Goal: Task Accomplishment & Management: Manage account settings

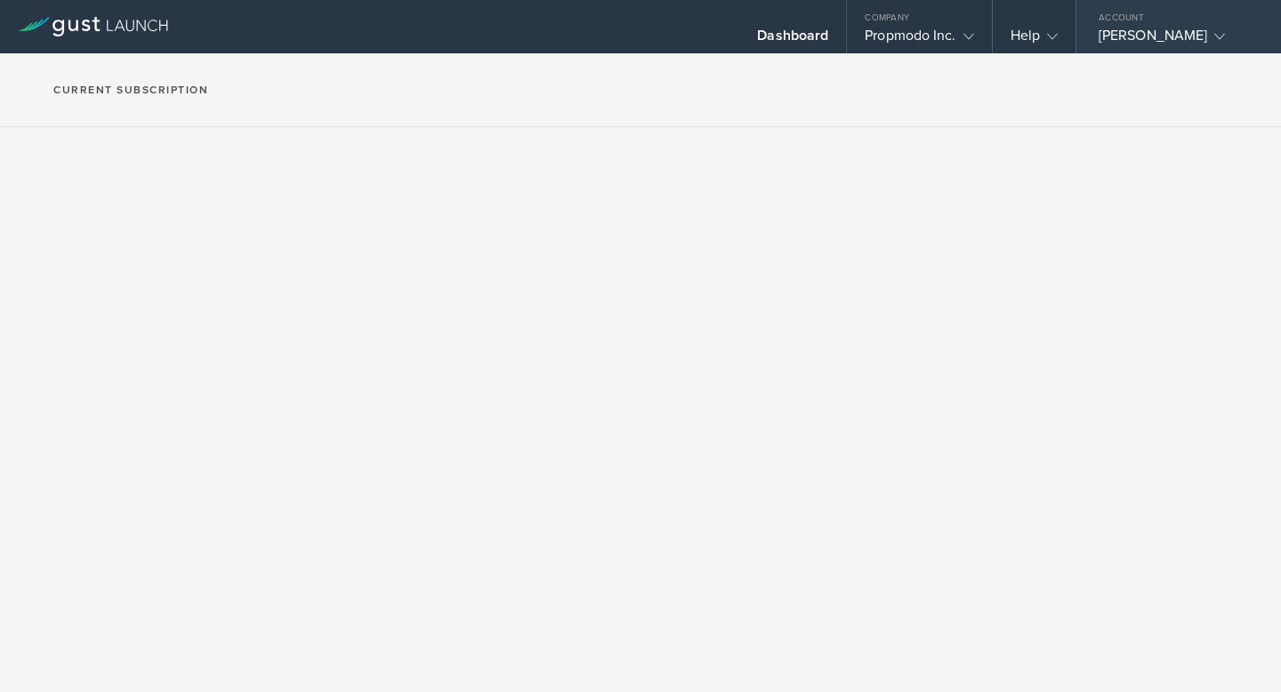
click at [1159, 36] on div "[PERSON_NAME]" at bounding box center [1173, 40] width 151 height 27
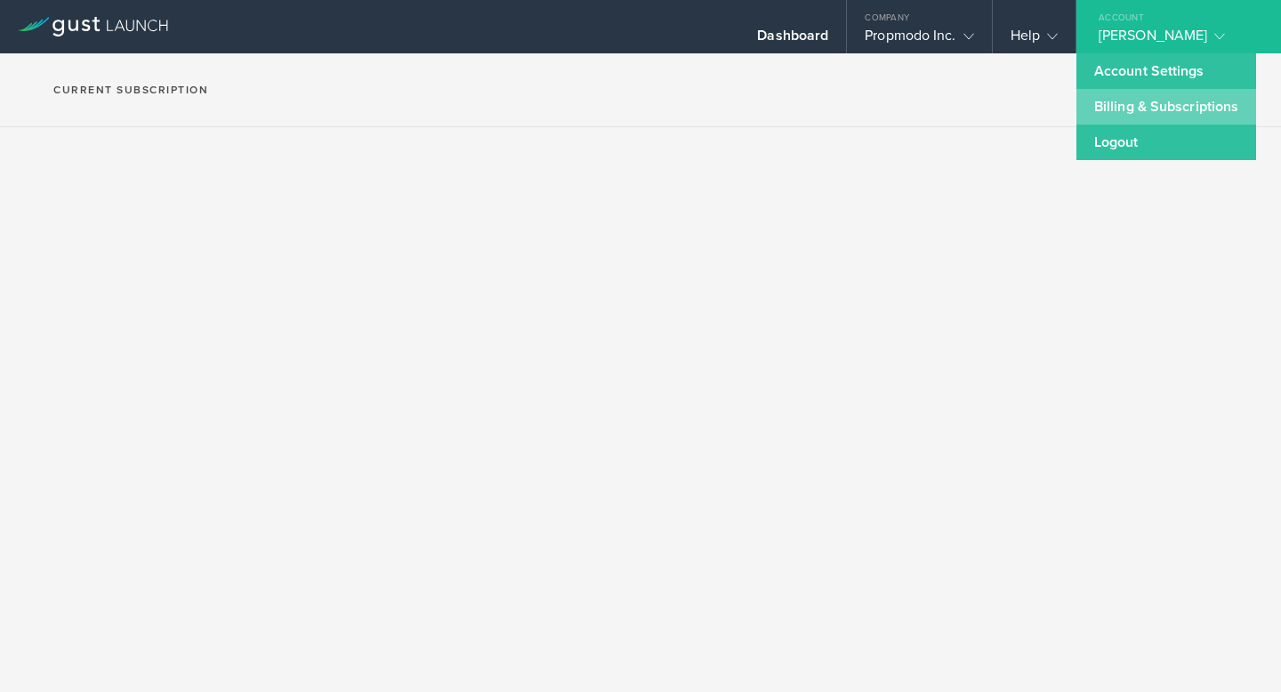
click at [1163, 105] on link "Billing & Subscriptions" at bounding box center [1166, 107] width 180 height 36
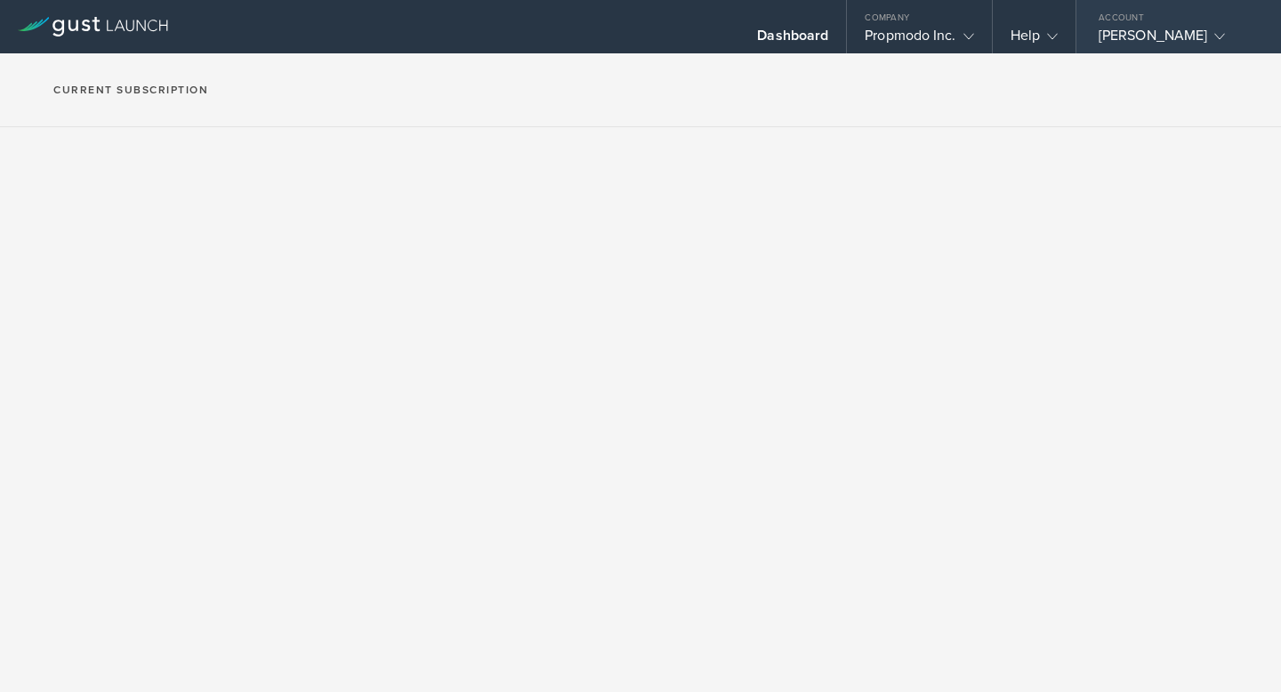
click at [1173, 36] on div "[PERSON_NAME]" at bounding box center [1173, 40] width 151 height 27
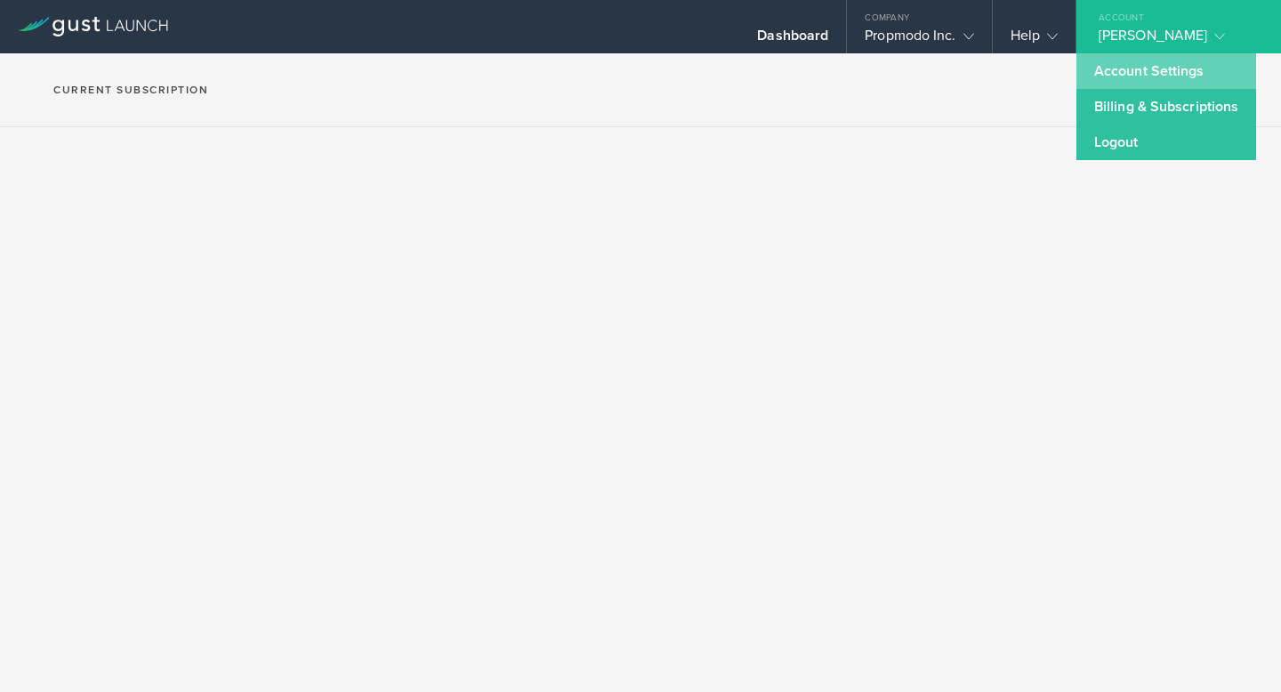
click at [1165, 75] on link "Account Settings" at bounding box center [1166, 71] width 180 height 36
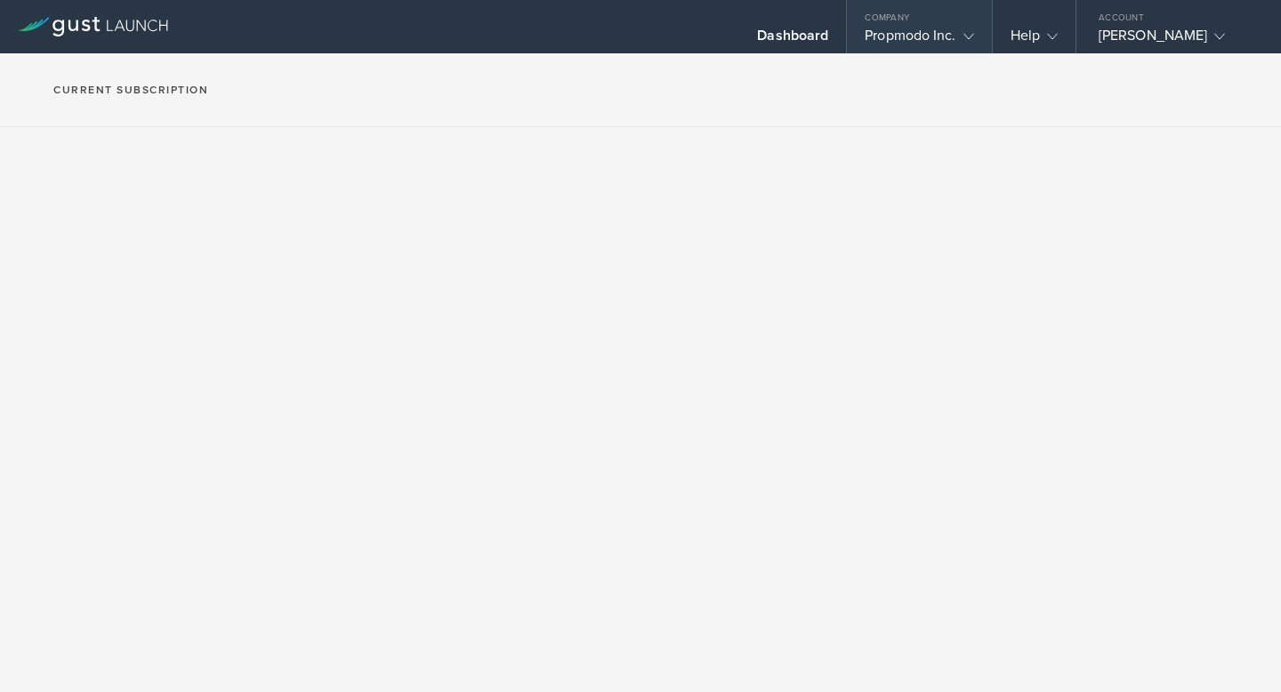
click at [953, 35] on div "Propmodo Inc." at bounding box center [919, 40] width 109 height 27
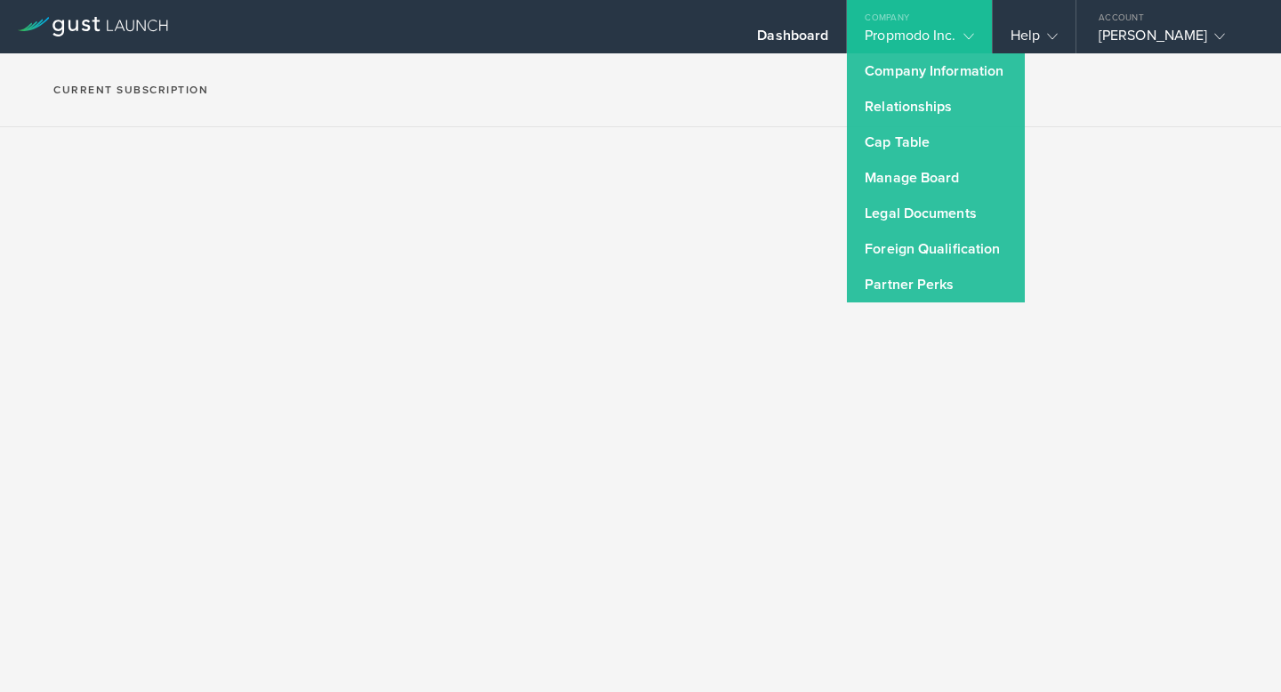
click at [953, 35] on div "Propmodo Inc." at bounding box center [919, 40] width 109 height 27
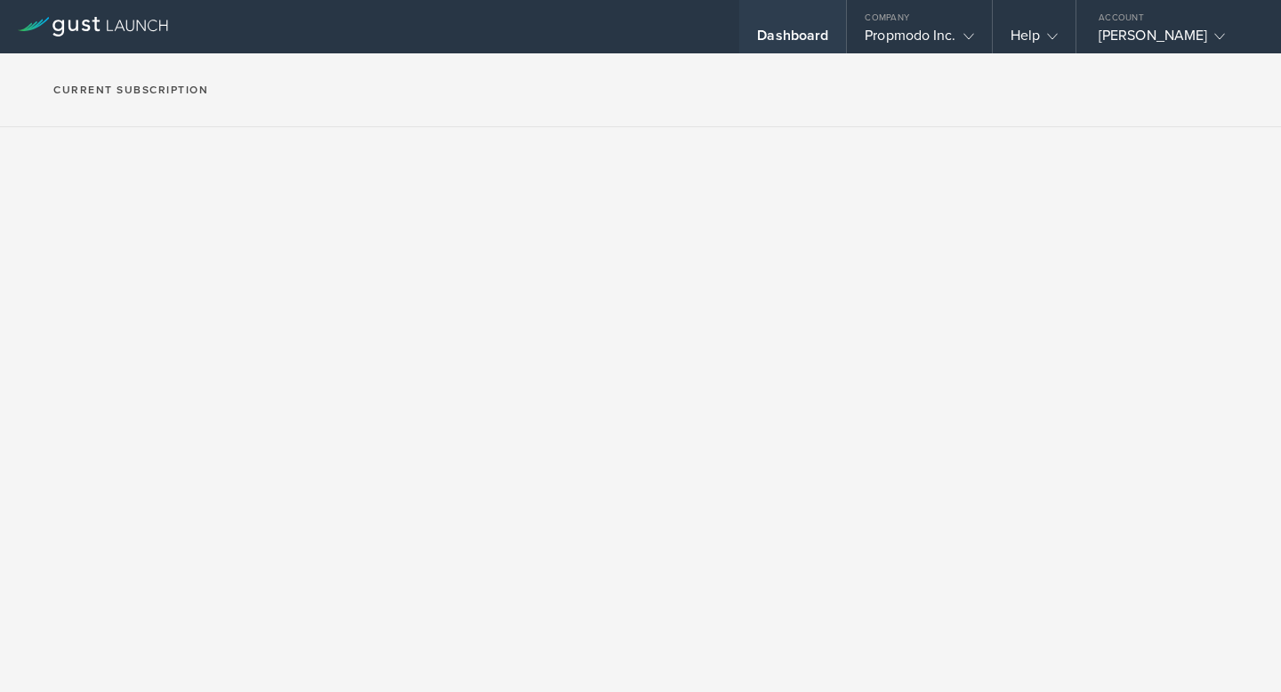
click at [788, 40] on div "Dashboard" at bounding box center [792, 40] width 71 height 27
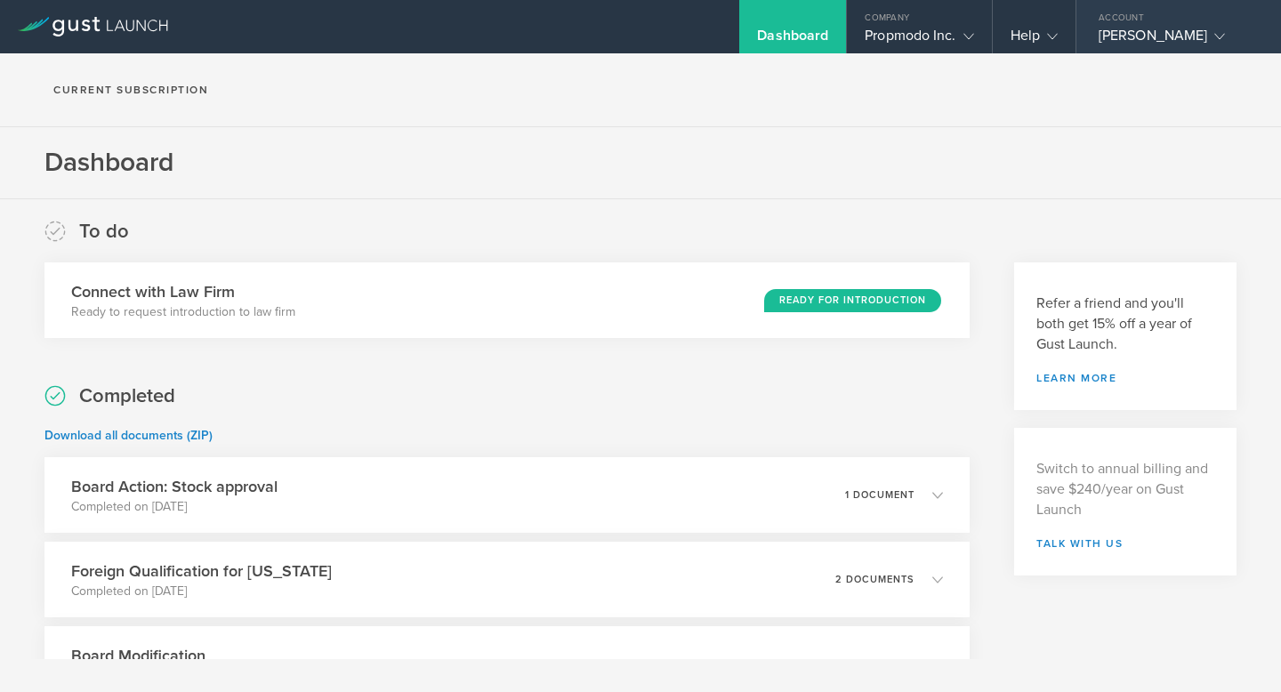
click at [1178, 39] on div "[PERSON_NAME]" at bounding box center [1173, 40] width 151 height 27
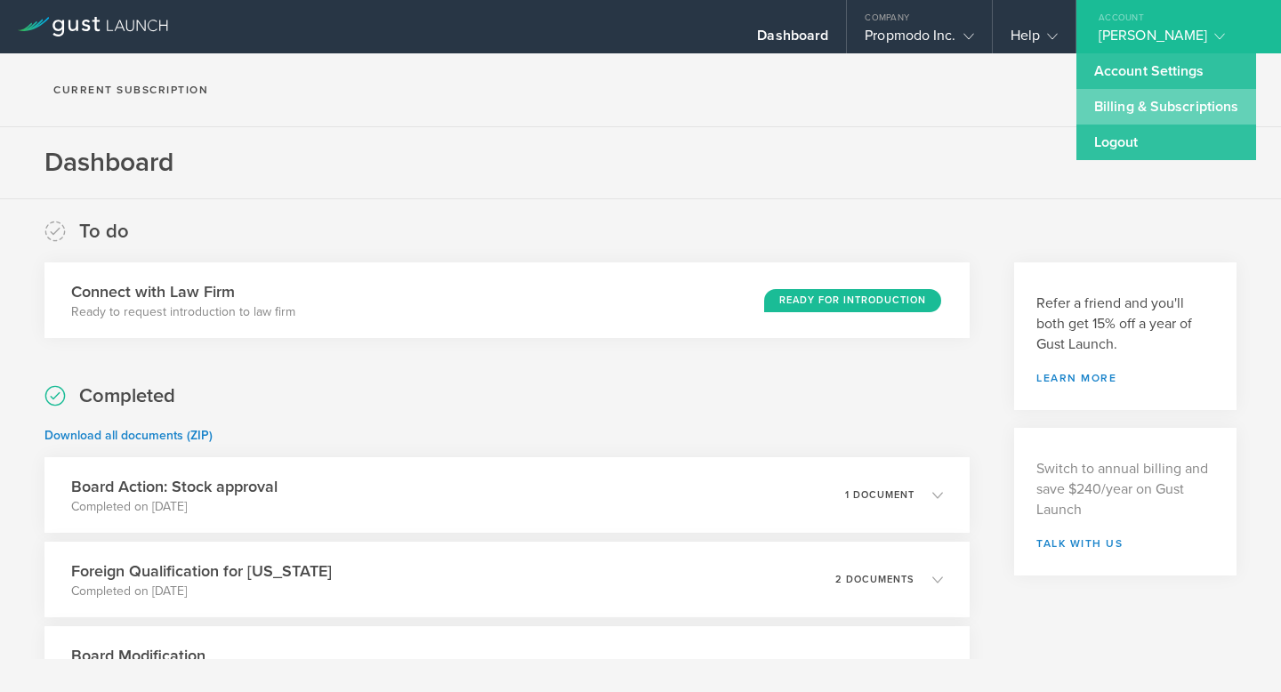
click at [1150, 97] on link "Billing & Subscriptions" at bounding box center [1166, 107] width 180 height 36
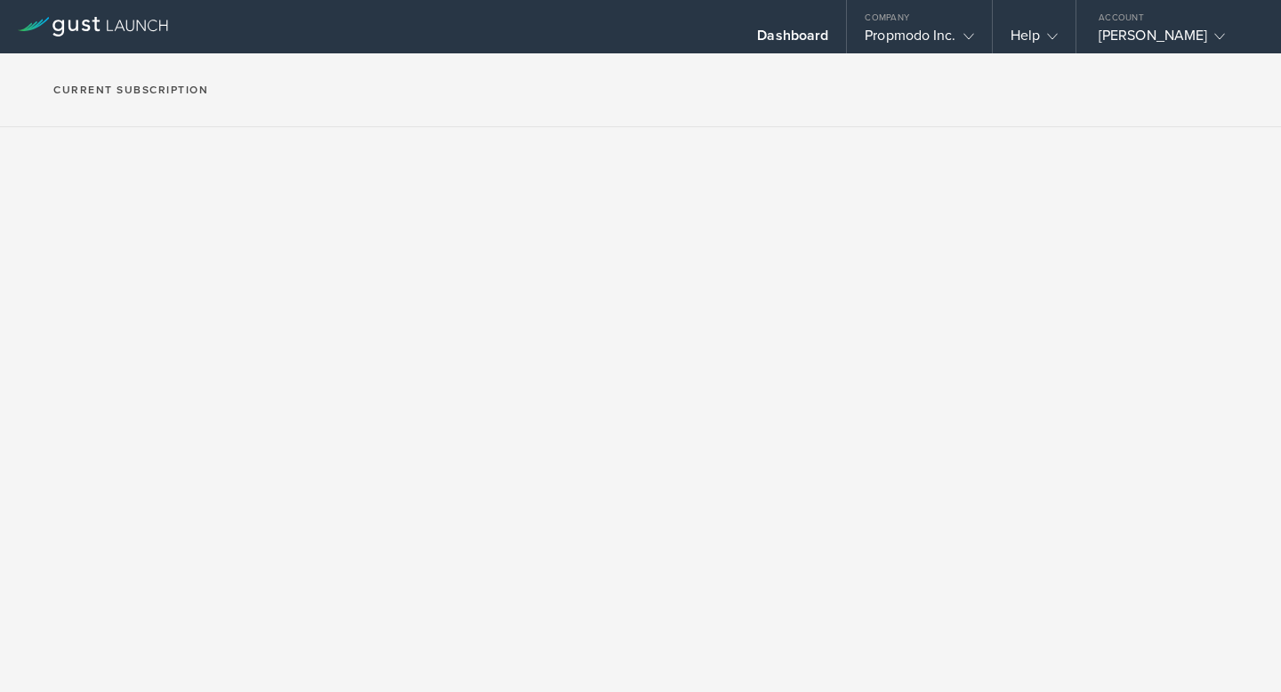
click at [174, 93] on h2 "Current Subscription" at bounding box center [130, 89] width 155 height 11
